Goal: Task Accomplishment & Management: Manage account settings

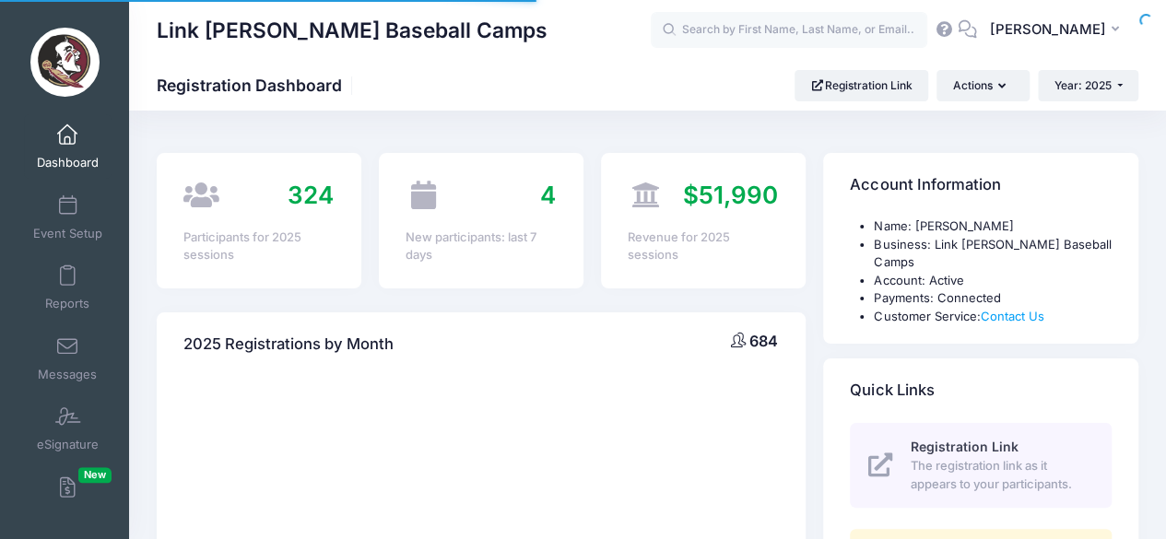
select select
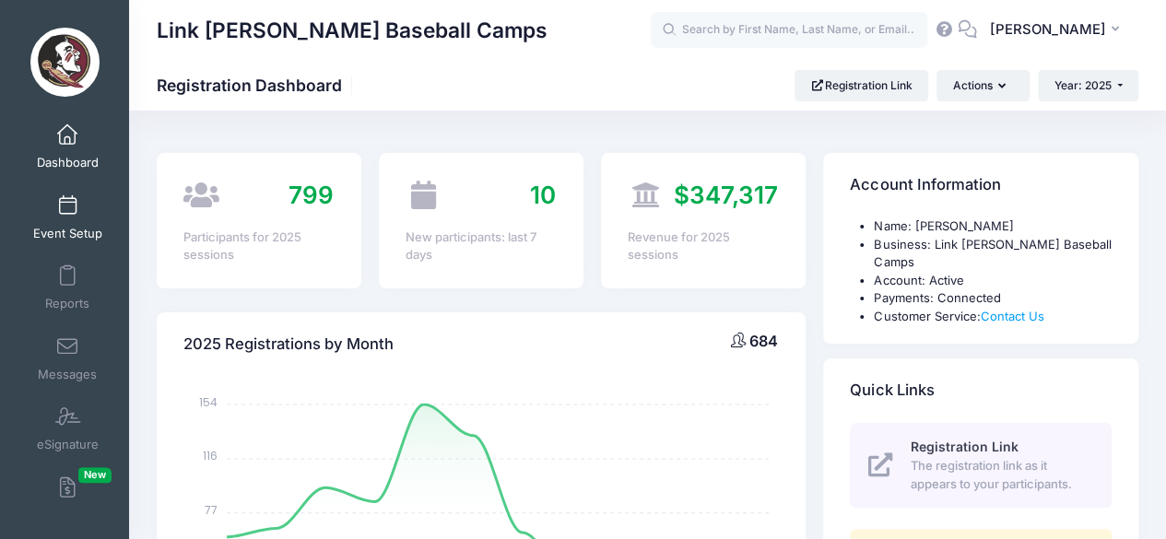
click at [94, 229] on span "Event Setup" at bounding box center [67, 234] width 69 height 16
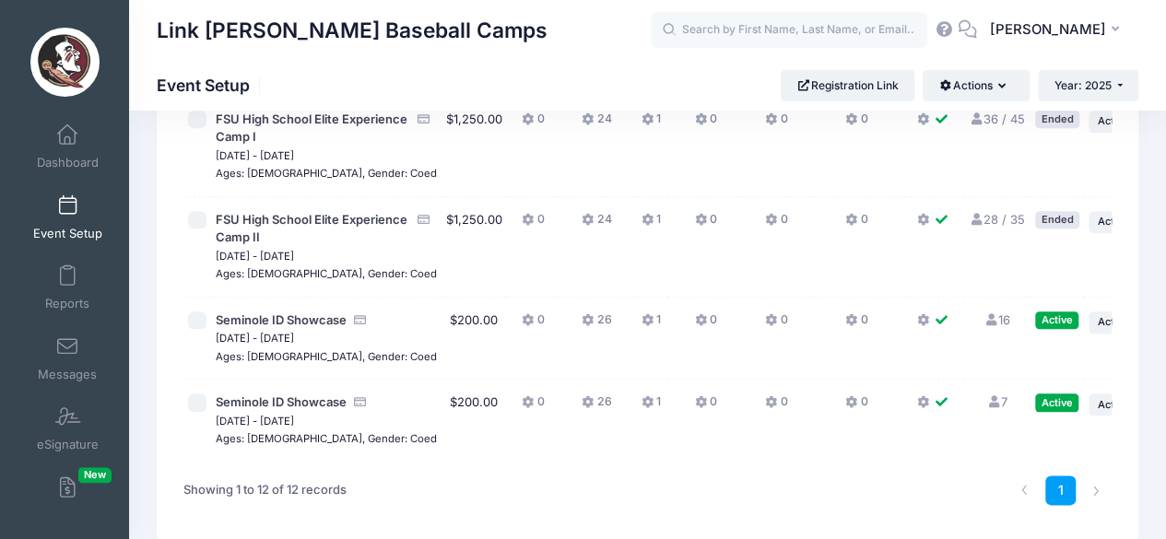
scroll to position [868, 0]
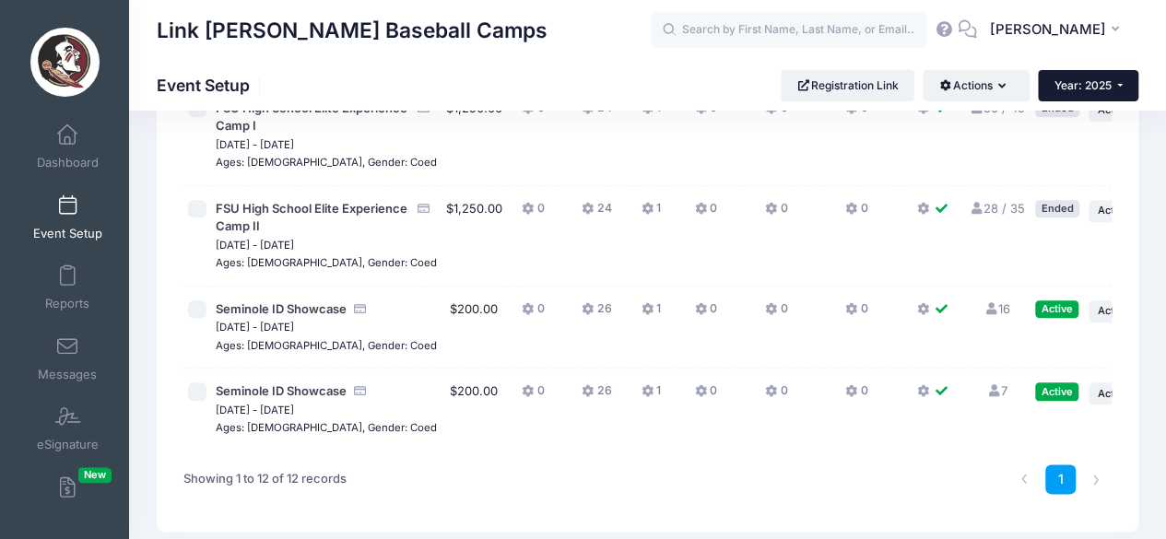
click at [1122, 73] on button "Year: 2025" at bounding box center [1088, 85] width 100 height 31
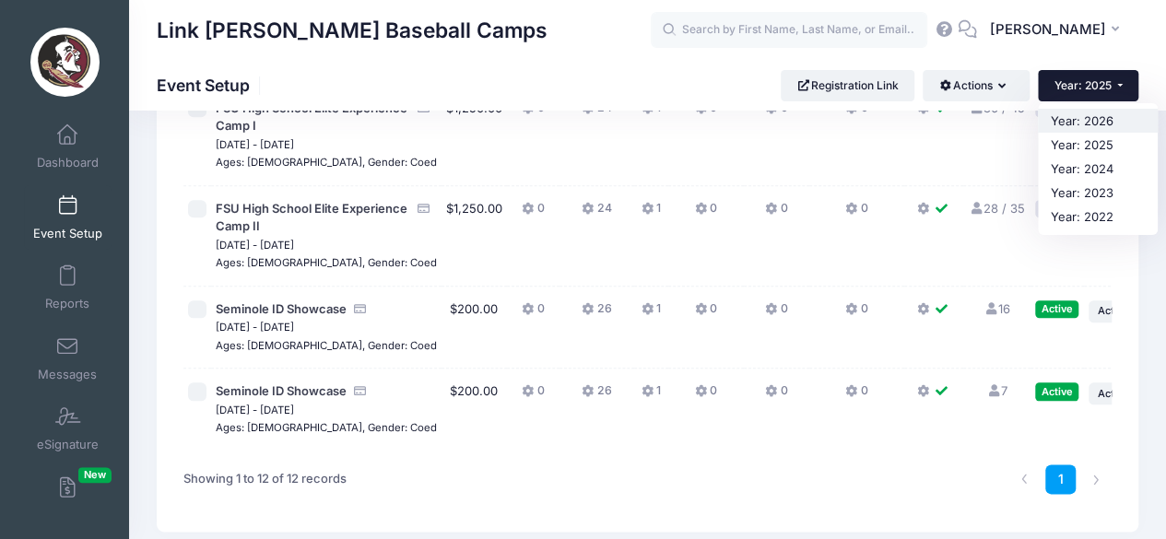
click at [1095, 121] on link "Year: 2026" at bounding box center [1098, 121] width 120 height 24
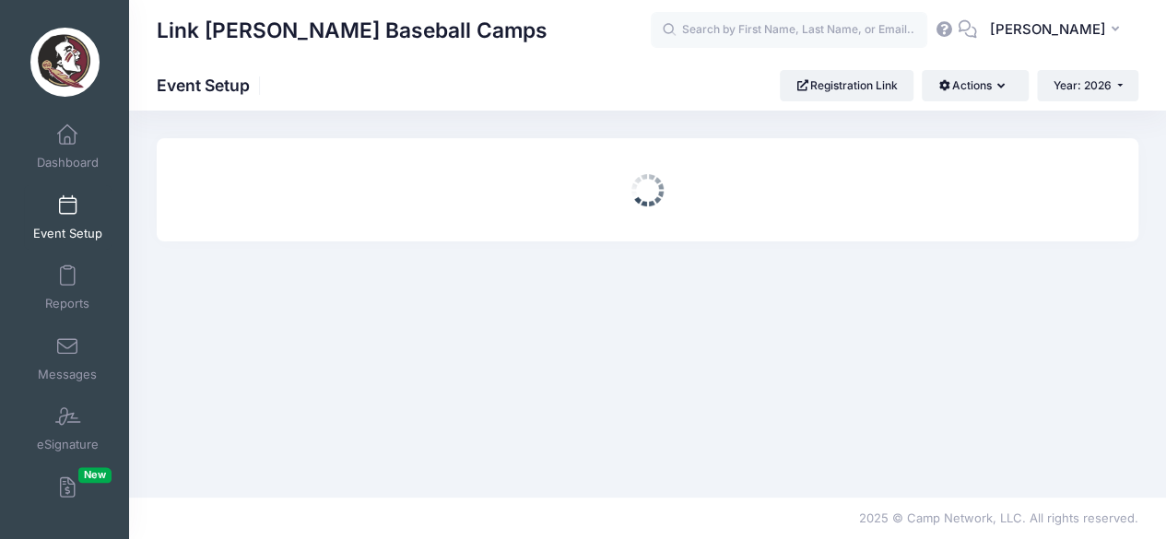
scroll to position [0, 0]
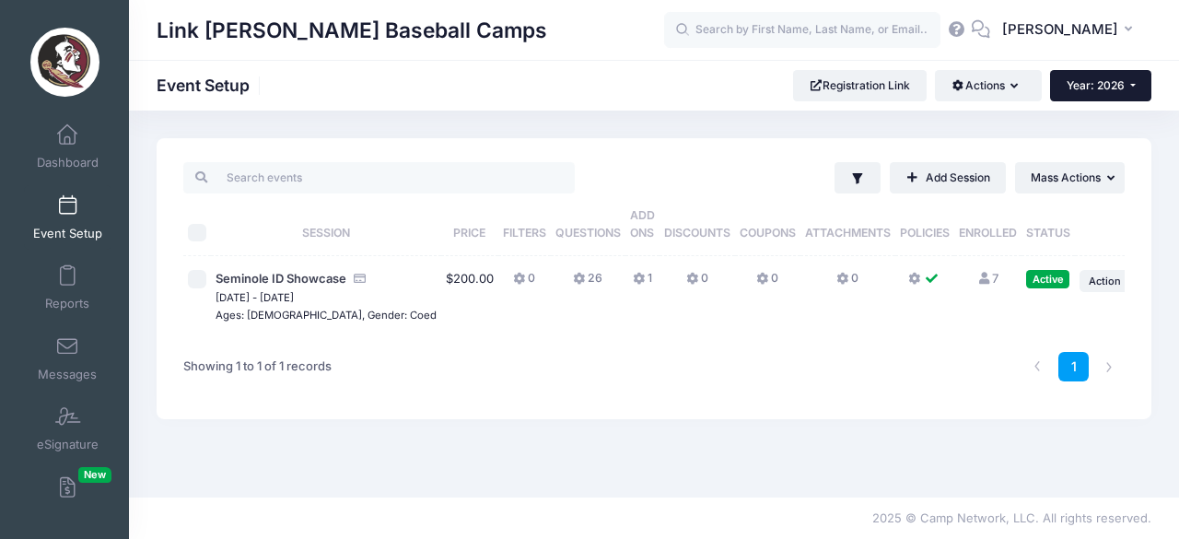
click at [1085, 99] on button "Year: 2026" at bounding box center [1100, 85] width 101 height 31
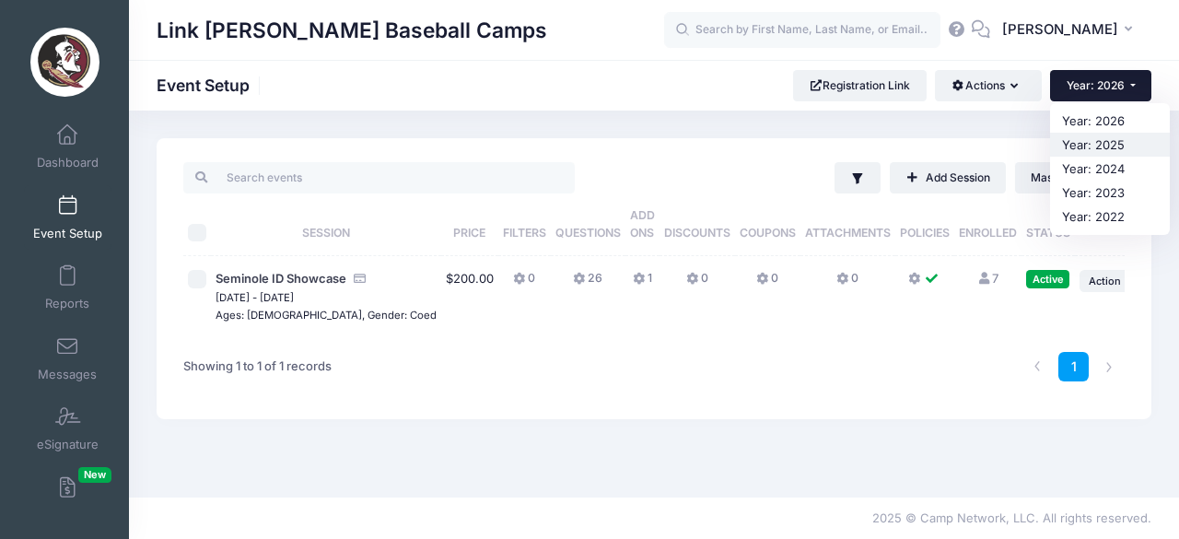
click at [1092, 141] on link "Year: 2025" at bounding box center [1110, 145] width 120 height 24
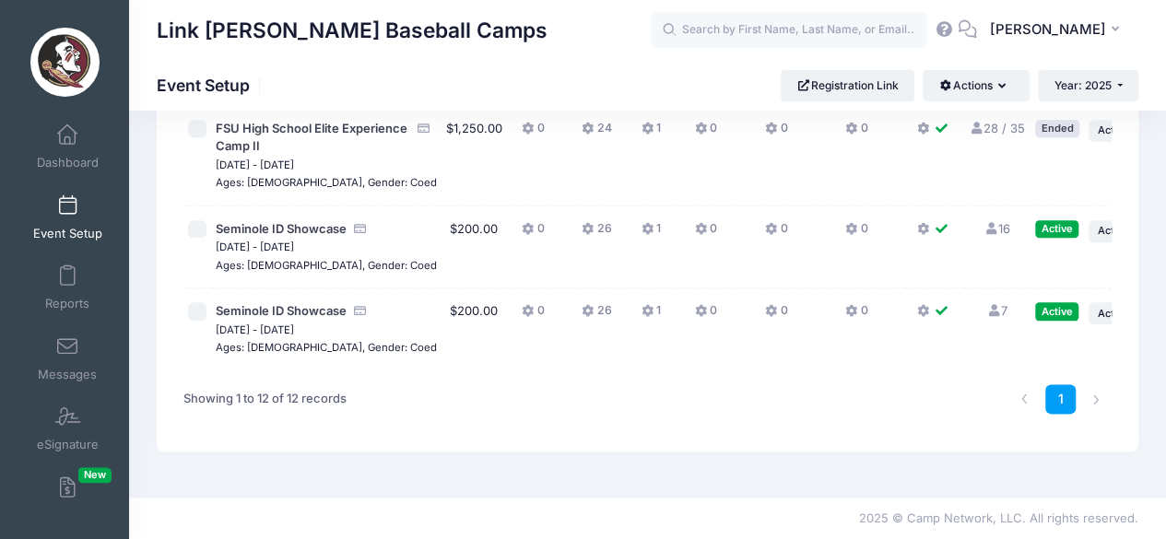
scroll to position [1056, 0]
